Goal: Task Accomplishment & Management: Manage account settings

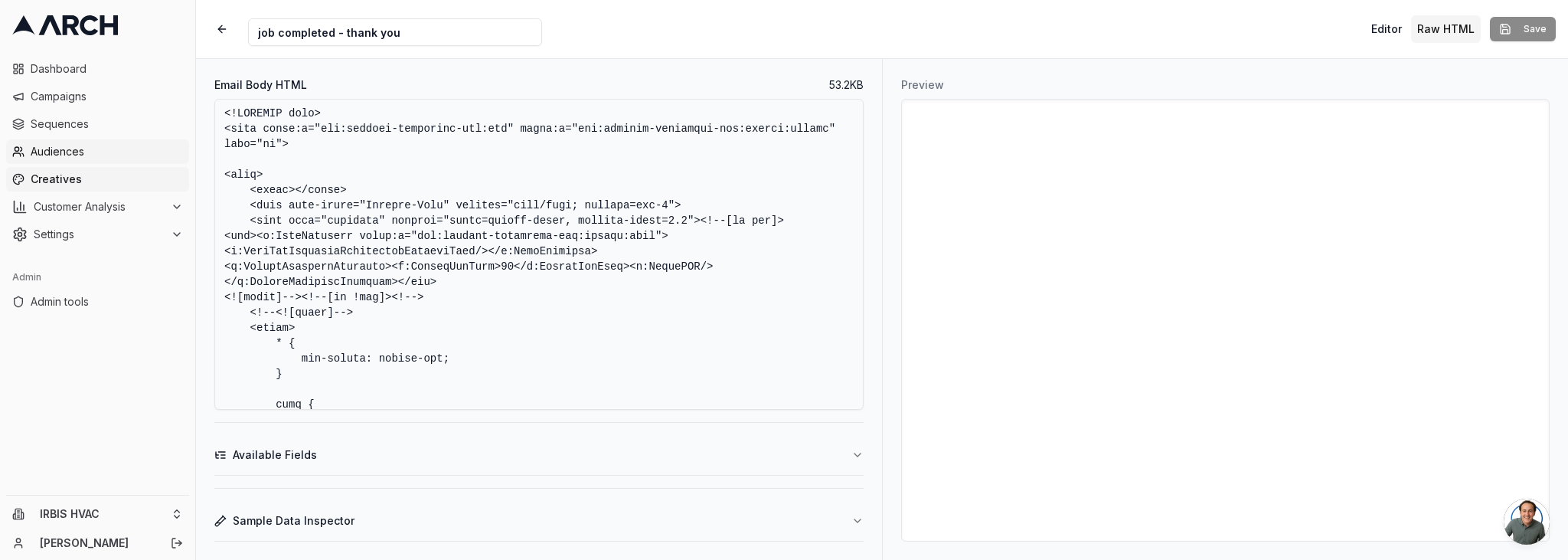
drag, startPoint x: 77, startPoint y: 150, endPoint x: 95, endPoint y: 149, distance: 18.0
click at [77, 150] on span "Audiences" at bounding box center [107, 152] width 153 height 16
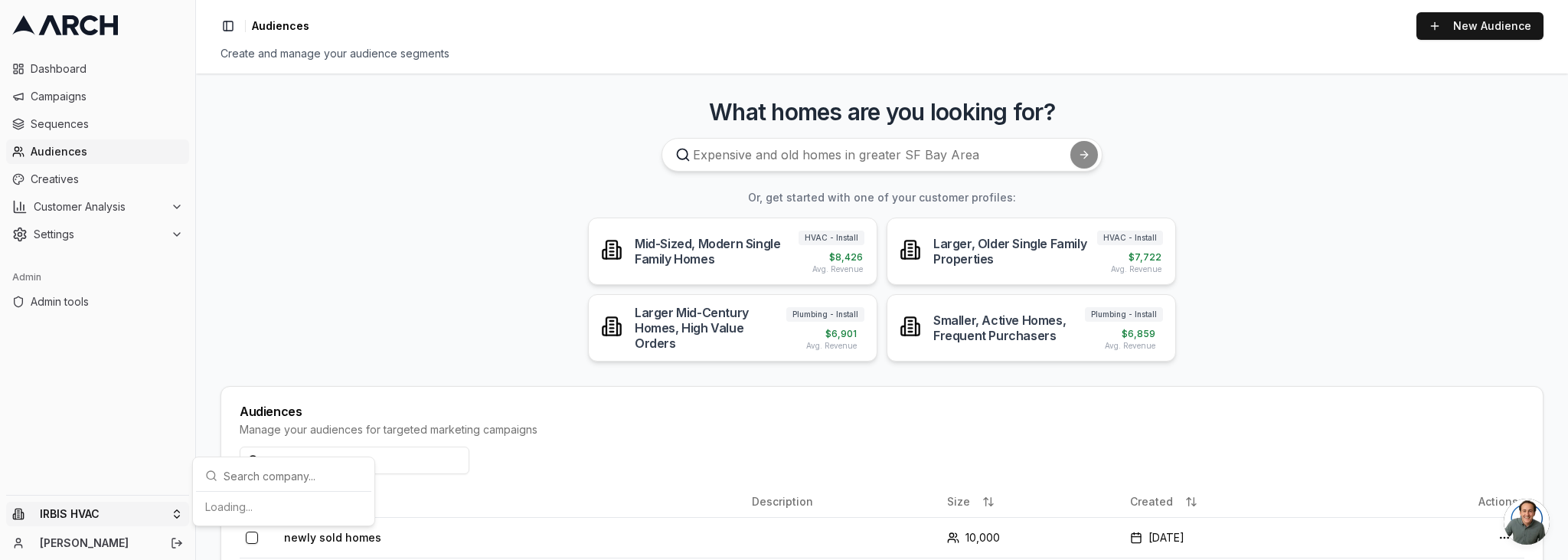
click at [135, 518] on html "Dashboard Campaigns Sequences Audiences Creatives Customer Analysis Settings Ad…" at bounding box center [784, 280] width 1568 height 560
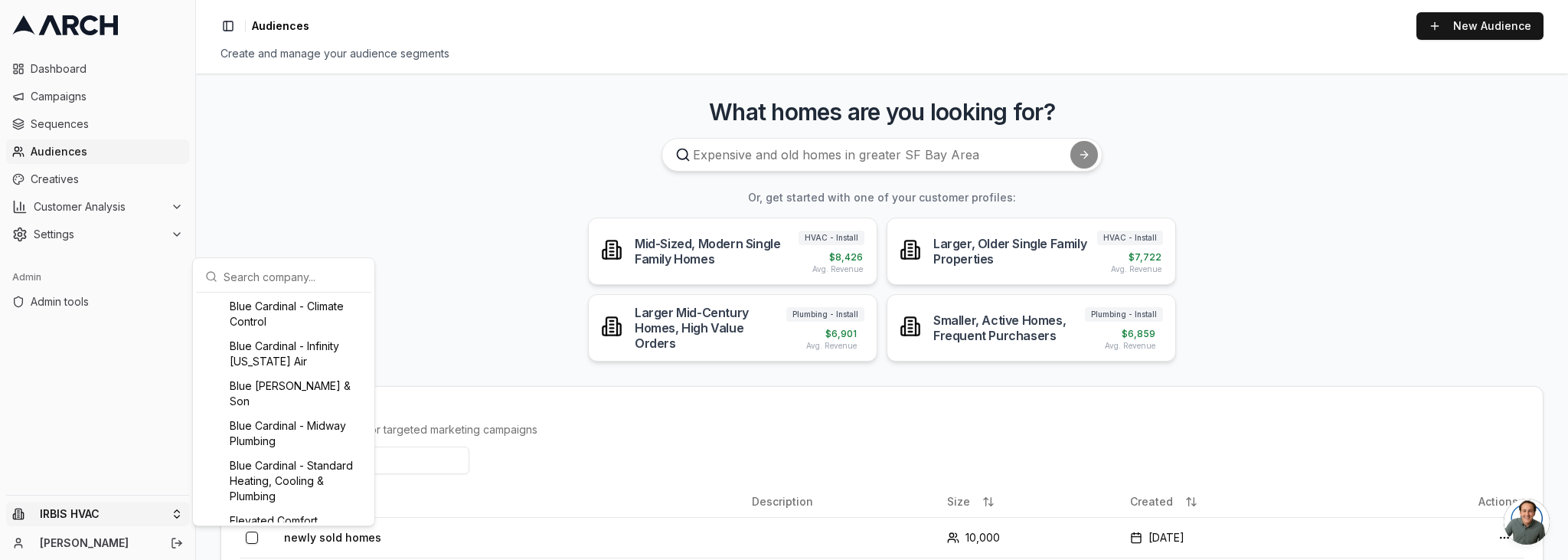
scroll to position [182, 0]
click at [292, 274] on input "text" at bounding box center [292, 276] width 139 height 30
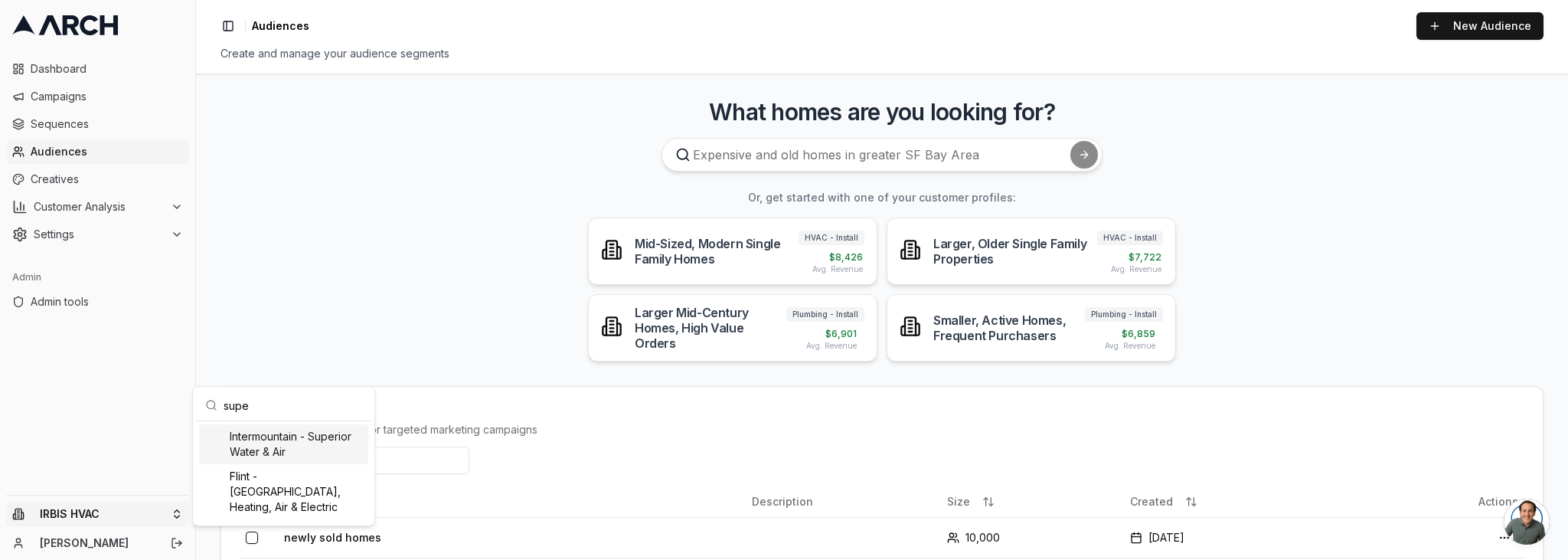
scroll to position [0, 0]
type input "super"
click at [291, 441] on div "Intermountain - Superior Water & Air" at bounding box center [284, 444] width 169 height 40
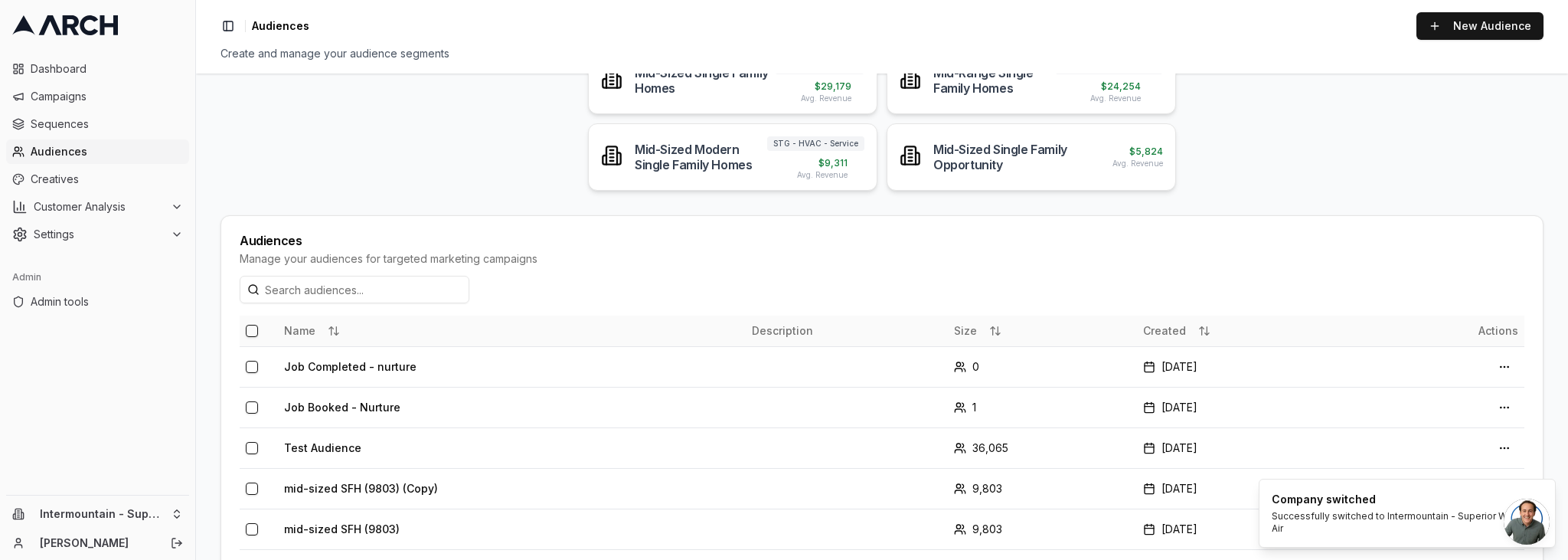
scroll to position [172, 0]
click at [335, 406] on td "Job Booked - Nurture" at bounding box center [511, 406] width 468 height 40
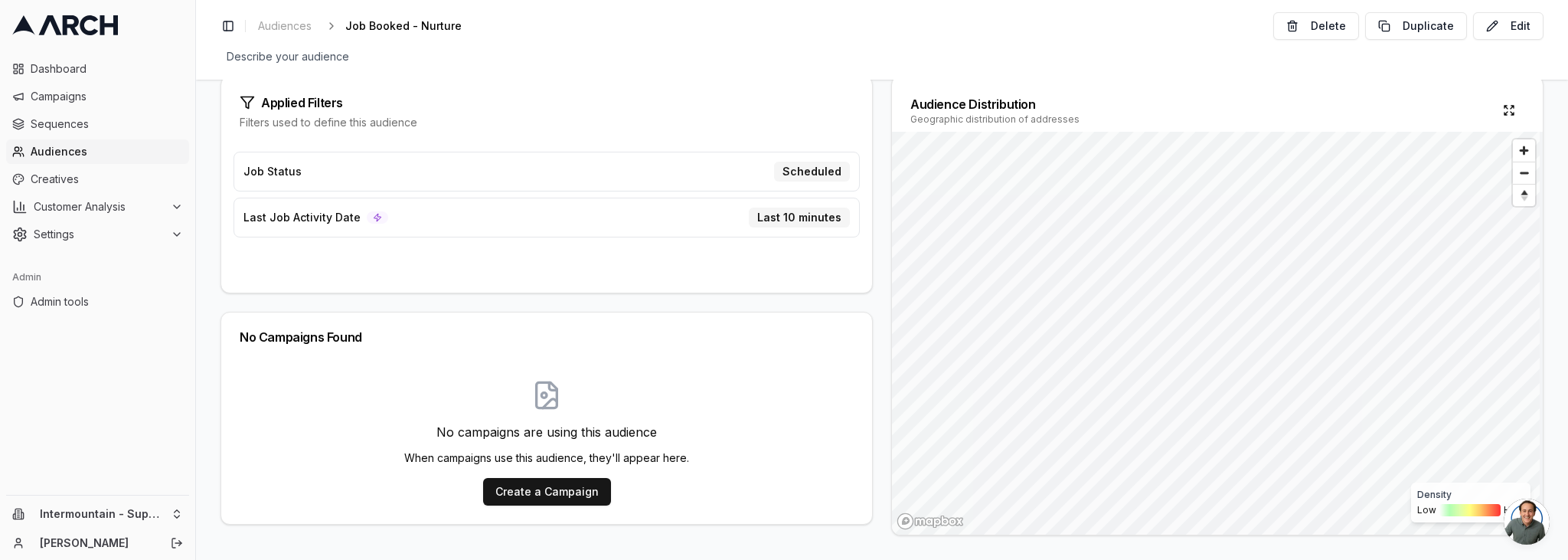
scroll to position [173, 0]
